Goal: Navigation & Orientation: Find specific page/section

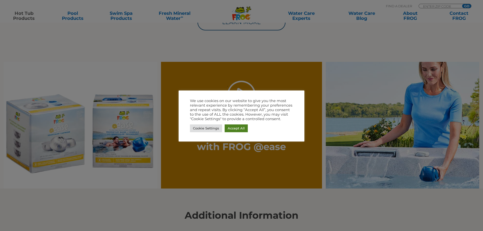
drag, startPoint x: 231, startPoint y: 129, endPoint x: 206, endPoint y: 133, distance: 25.6
click at [231, 128] on link "Accept All" at bounding box center [236, 129] width 23 height 8
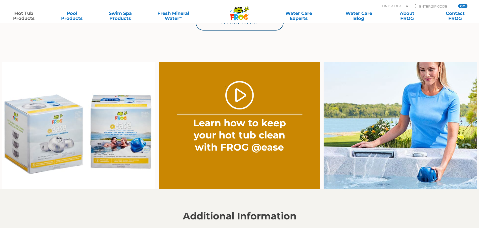
click at [41, 137] on img at bounding box center [79, 125] width 154 height 127
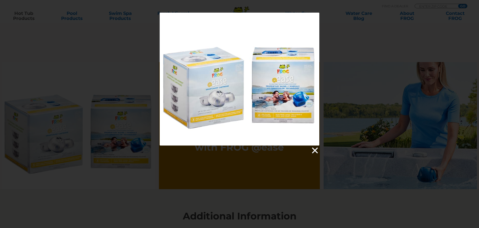
click at [316, 151] on link at bounding box center [315, 150] width 8 height 8
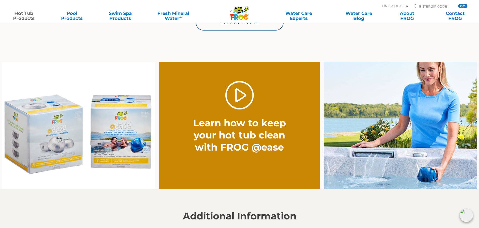
click at [41, 149] on img at bounding box center [79, 125] width 154 height 127
click at [0, 0] on div at bounding box center [0, 0] width 0 height 0
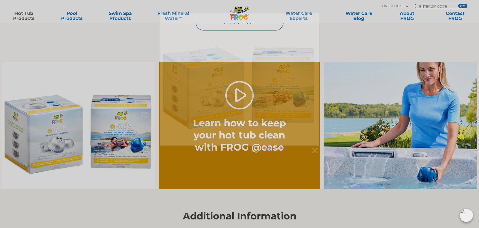
click at [190, 94] on div at bounding box center [240, 79] width 160 height 133
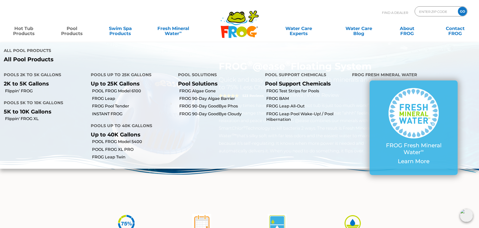
click at [71, 30] on link "Pool Products" at bounding box center [71, 28] width 37 height 10
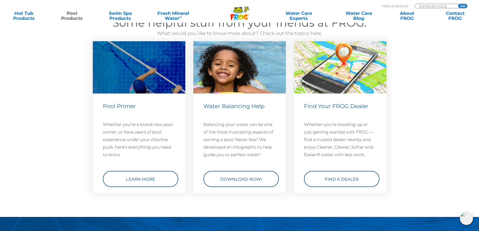
scroll to position [1765, 0]
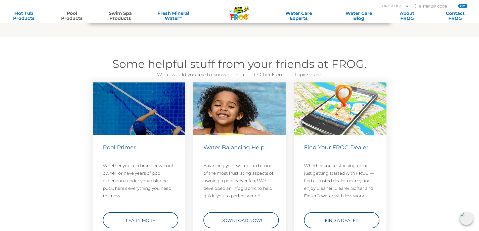
click at [120, 16] on link "Swim Spa Products" at bounding box center [120, 16] width 37 height 10
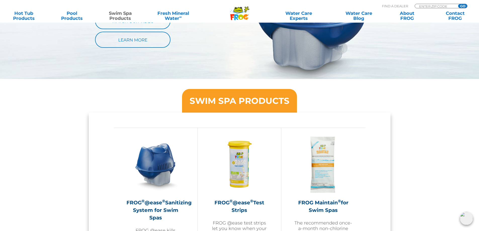
scroll to position [302, 0]
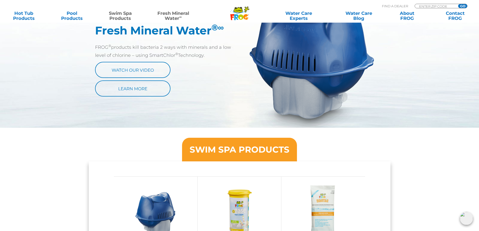
click at [170, 15] on link "Fresh Mineral Water ∞" at bounding box center [173, 16] width 47 height 10
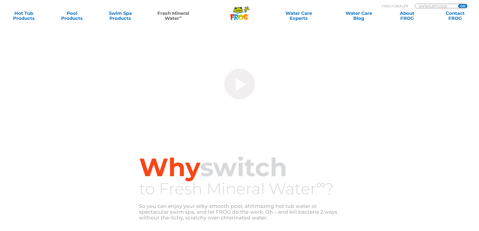
scroll to position [182, 0]
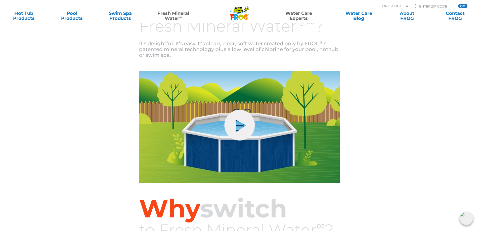
click at [299, 18] on link "Water Care Experts" at bounding box center [299, 16] width 61 height 10
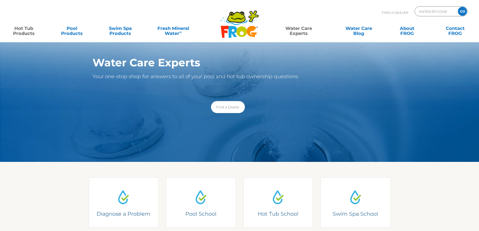
click at [26, 27] on link "Hot Tub Products" at bounding box center [23, 28] width 37 height 10
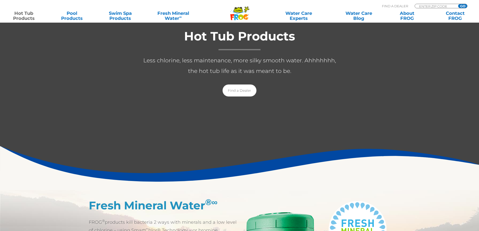
scroll to position [54, 0]
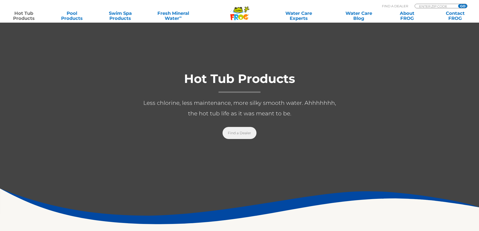
click at [237, 132] on link "Find a Dealer" at bounding box center [240, 133] width 34 height 12
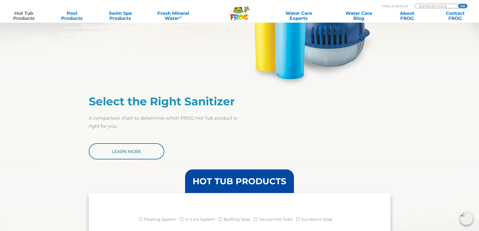
scroll to position [331, 0]
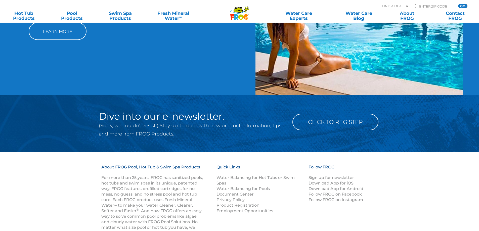
scroll to position [571, 0]
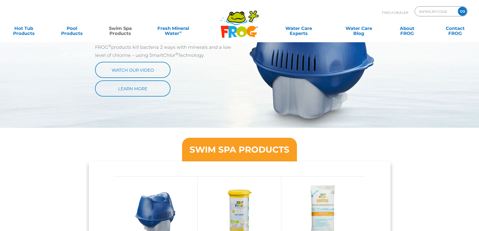
scroll to position [302, 0]
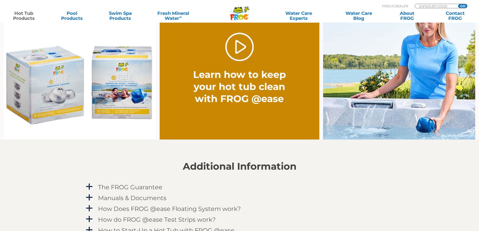
scroll to position [378, 0]
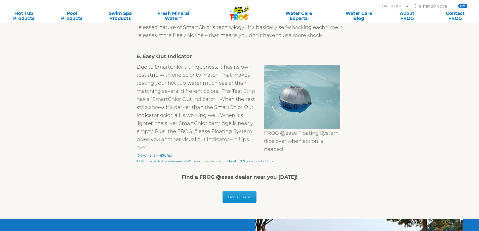
scroll to position [805, 0]
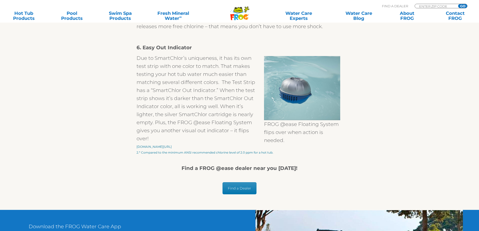
click at [232, 187] on link "Find a Dealer" at bounding box center [240, 188] width 34 height 12
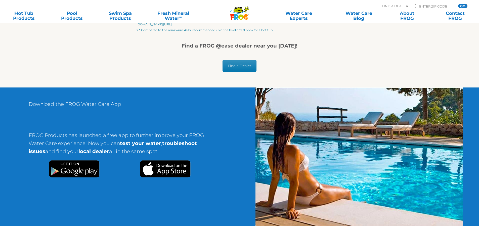
scroll to position [931, 0]
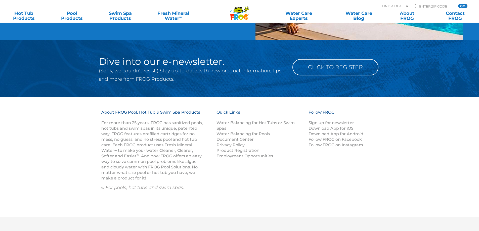
scroll to position [571, 0]
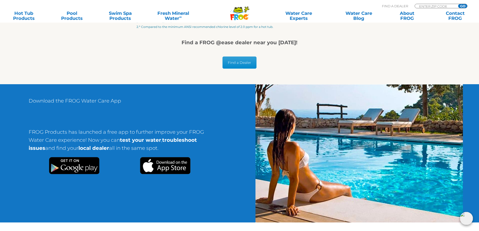
scroll to position [805, 0]
